Goal: Find contact information: Find contact information

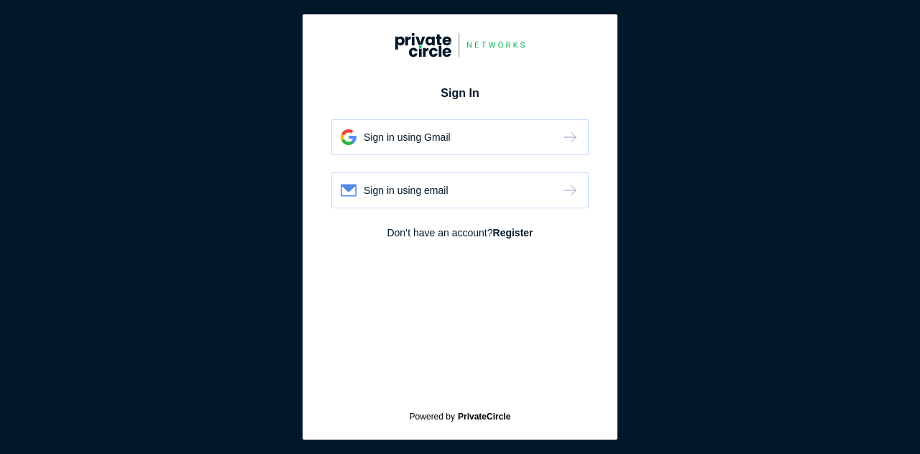
click at [508, 140] on div "Sign in using Gmail" at bounding box center [459, 137] width 257 height 36
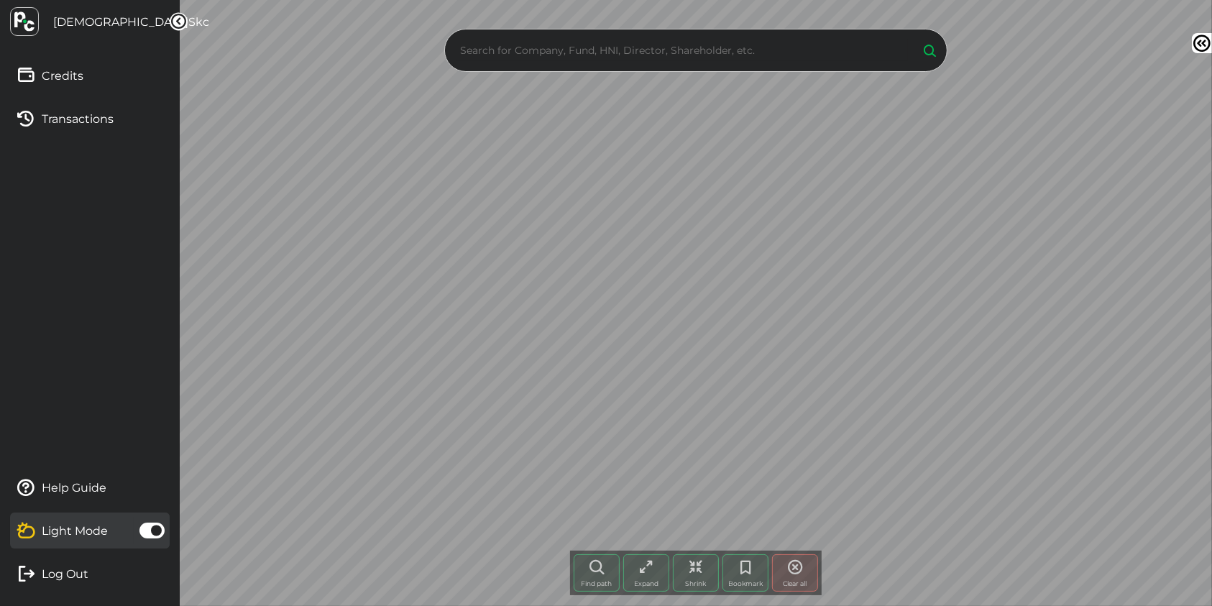
click at [782, 52] on input "text" at bounding box center [683, 51] width 452 height 22
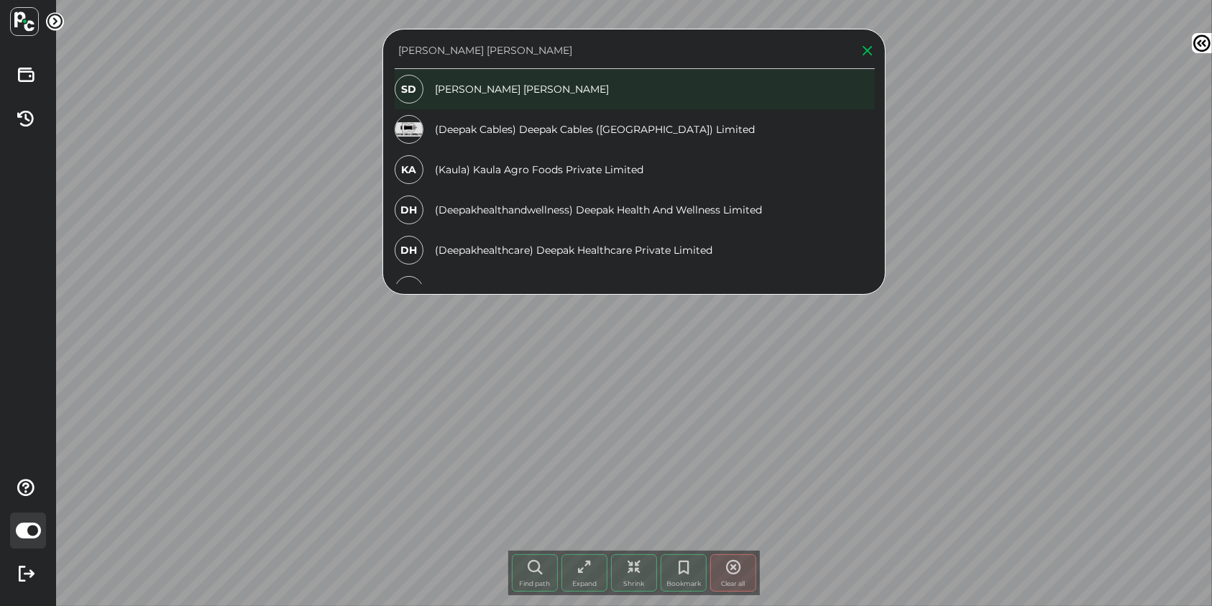
click at [526, 88] on div "SD SHARAT DEEPAK KAUL" at bounding box center [635, 89] width 480 height 40
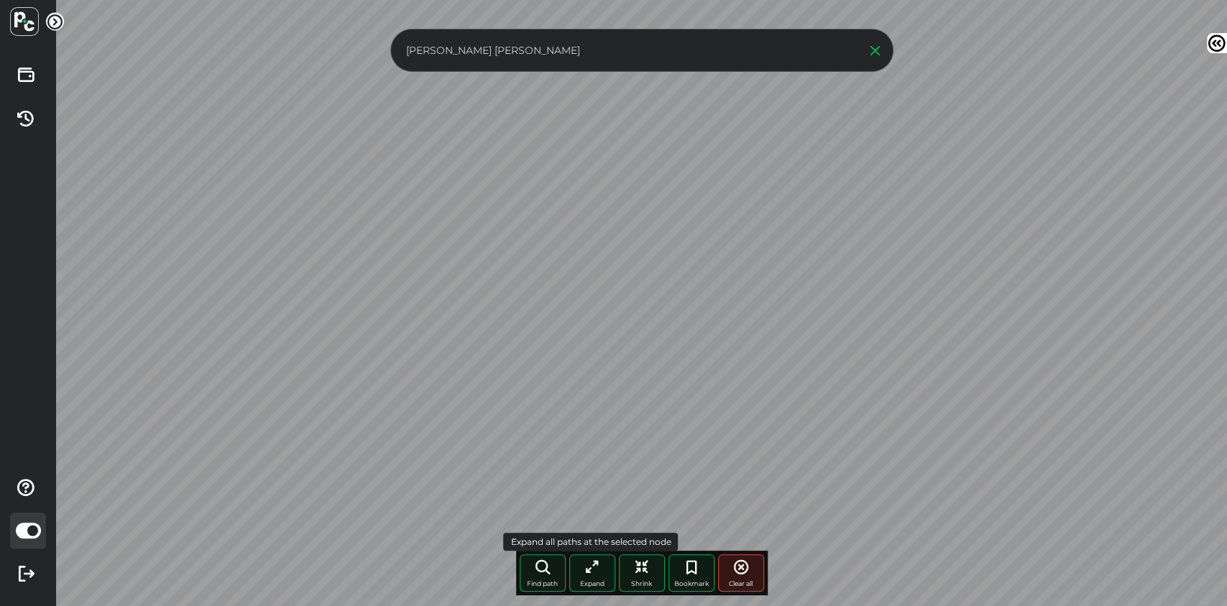
click at [587, 580] on span "Expand" at bounding box center [592, 584] width 24 height 8
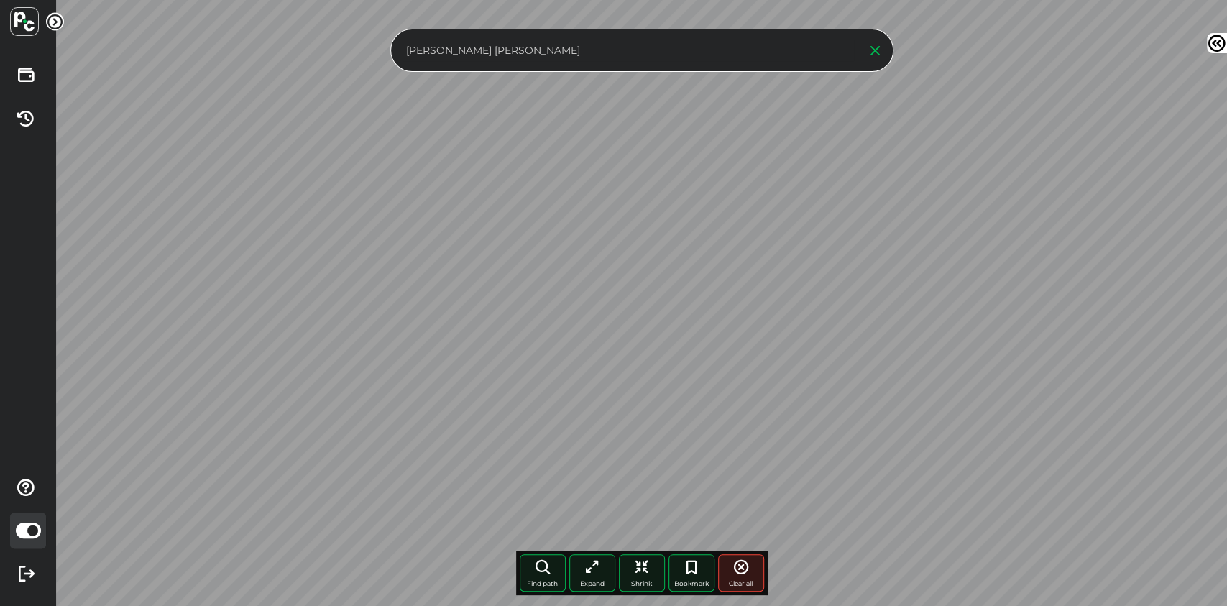
click at [374, 68] on div "sharat deepak kaul Find path More paths Expand Shrink Bookmark Clear all Node c…" at bounding box center [641, 303] width 1171 height 606
type input "s"
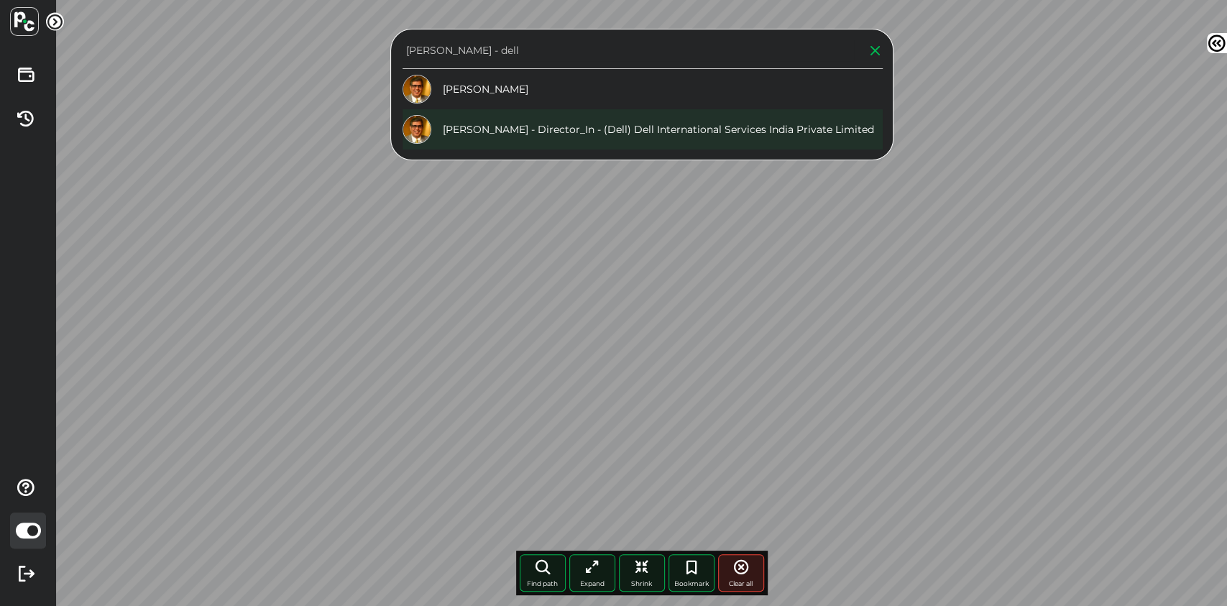
type input "alok ohrie - dell"
click at [549, 129] on div "Alok Ohrie - Director_In - (Dell) Dell International Services India Private Lim…" at bounding box center [643, 129] width 480 height 40
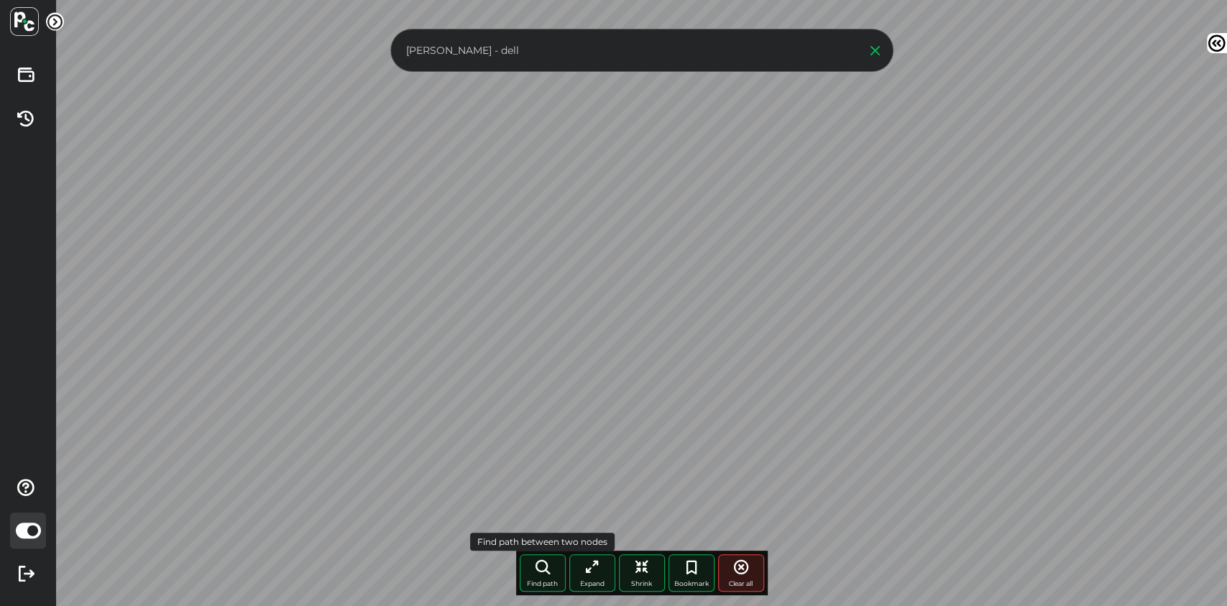
drag, startPoint x: 539, startPoint y: 578, endPoint x: 556, endPoint y: 555, distance: 28.3
click at [544, 577] on div "Find path" at bounding box center [543, 572] width 46 height 37
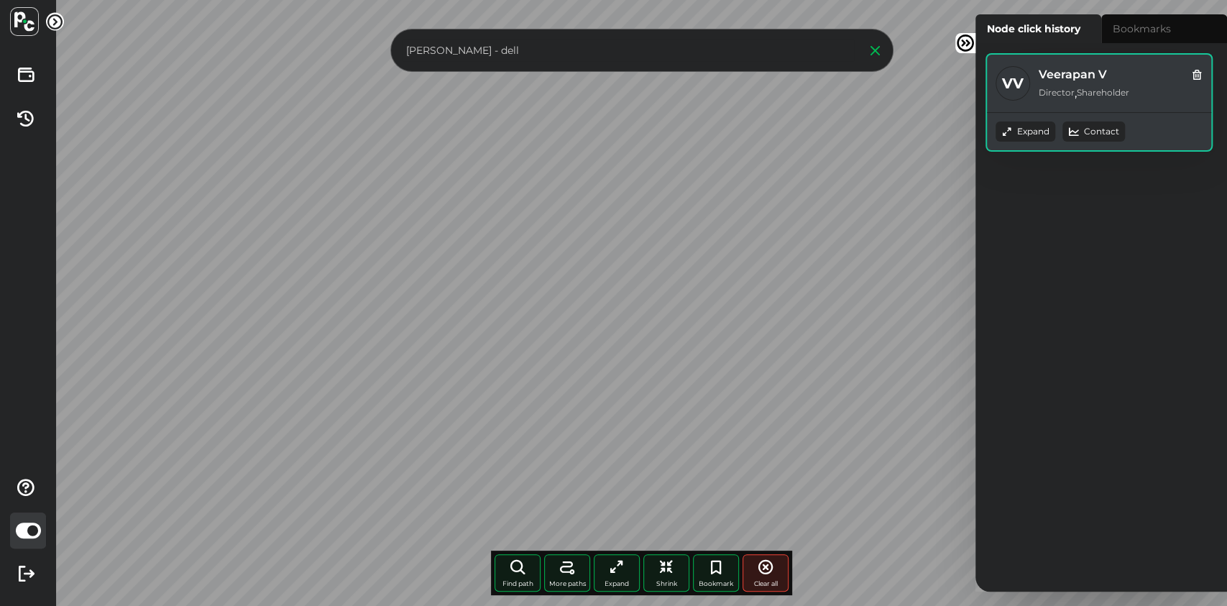
click at [1103, 136] on div "Contact" at bounding box center [1094, 132] width 63 height 20
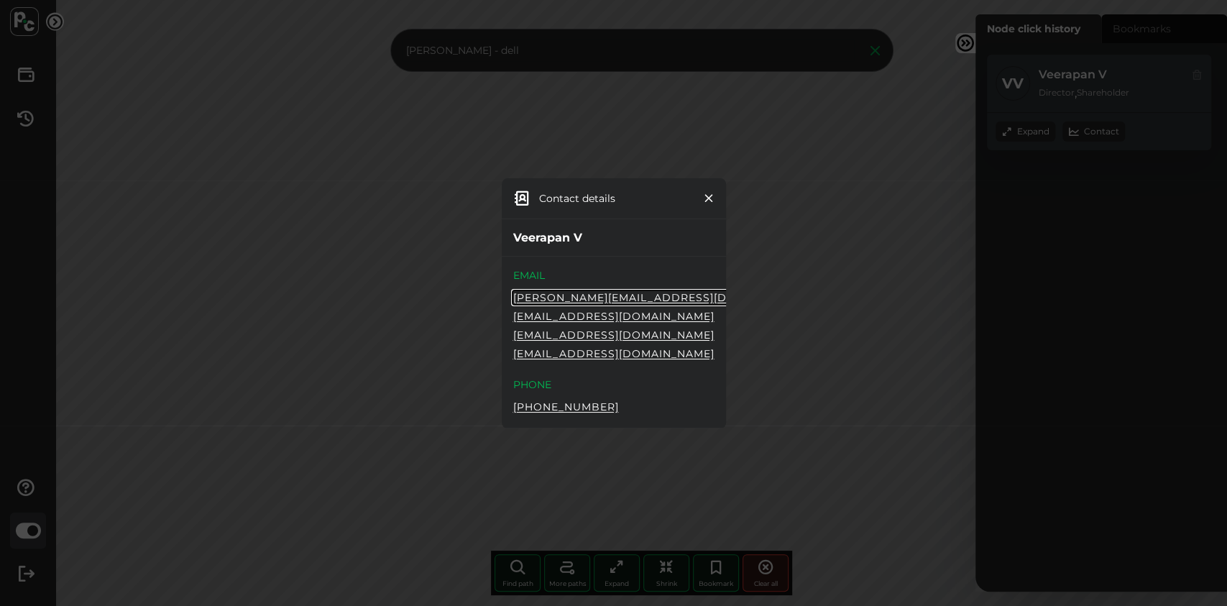
click at [726, 397] on dialog "Contact details Veerapan V EMAIL veerappan@tessolve.com vvveerappan@gmail.com v…" at bounding box center [614, 303] width 224 height 250
click at [711, 202] on icon at bounding box center [709, 199] width 12 height 12
